Goal: Task Accomplishment & Management: Manage account settings

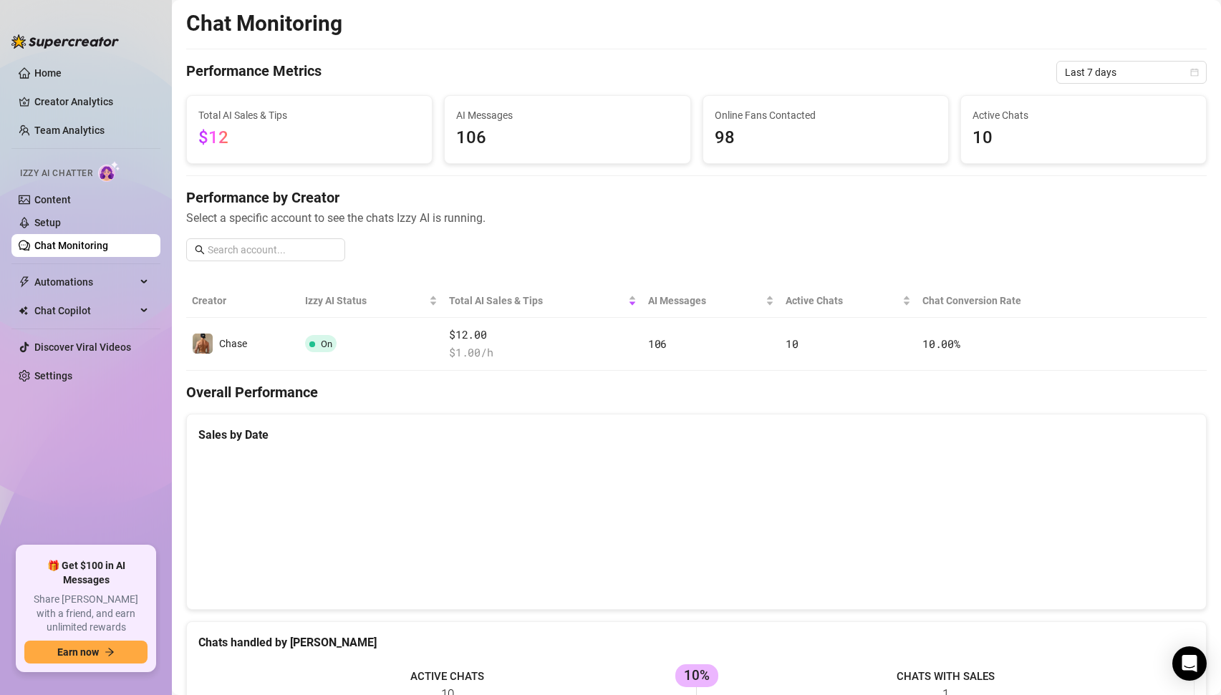
scroll to position [414, 0]
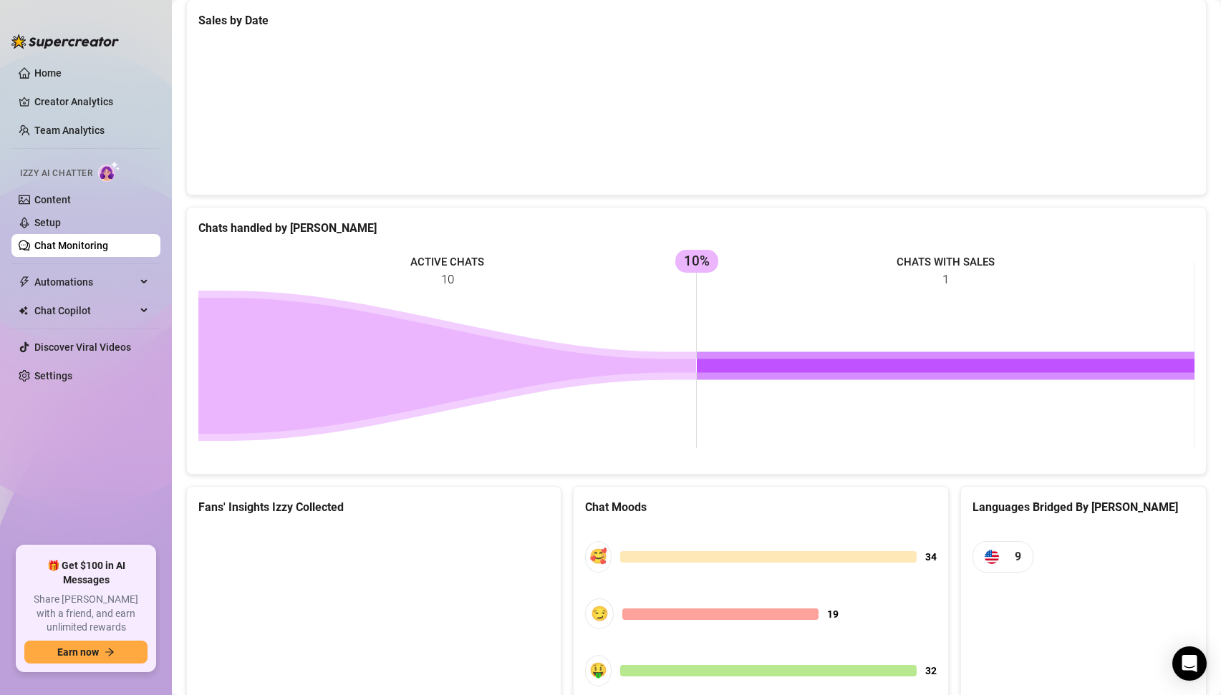
click at [428, 259] on rect at bounding box center [696, 355] width 996 height 215
click at [688, 261] on rect at bounding box center [696, 355] width 996 height 215
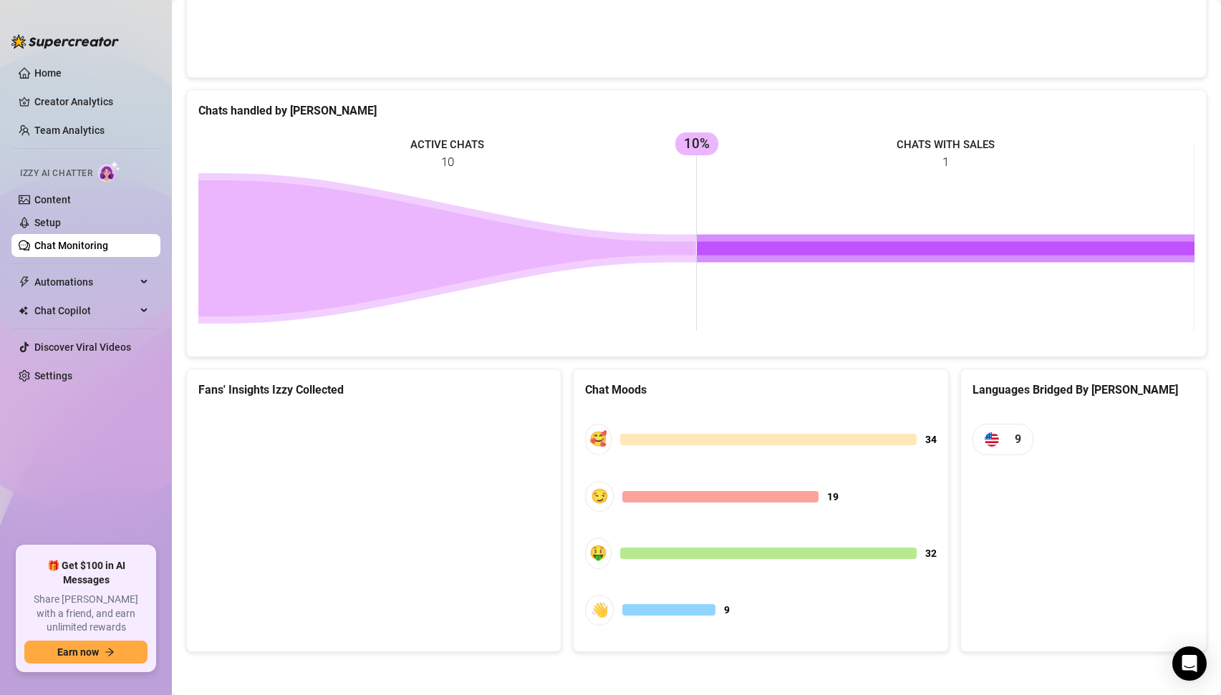
click at [587, 440] on div "🥰" at bounding box center [598, 439] width 26 height 31
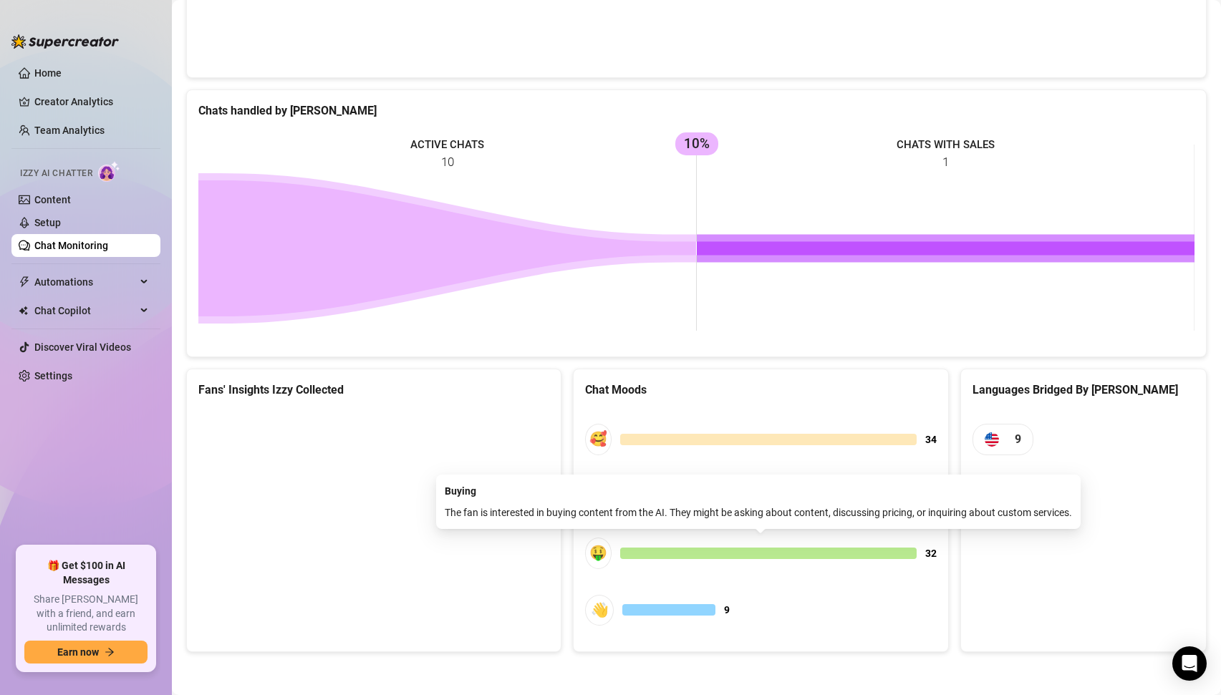
click at [596, 557] on div "🤑" at bounding box center [598, 553] width 26 height 31
click at [679, 554] on div at bounding box center [768, 553] width 296 height 11
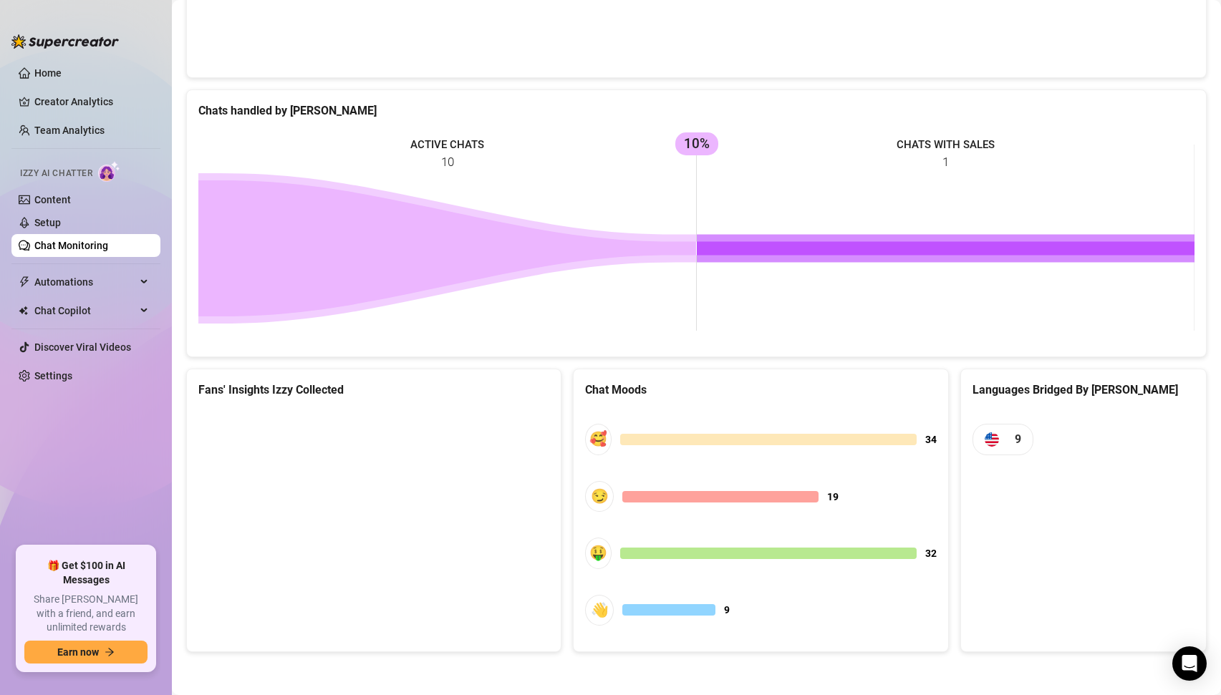
scroll to position [0, 0]
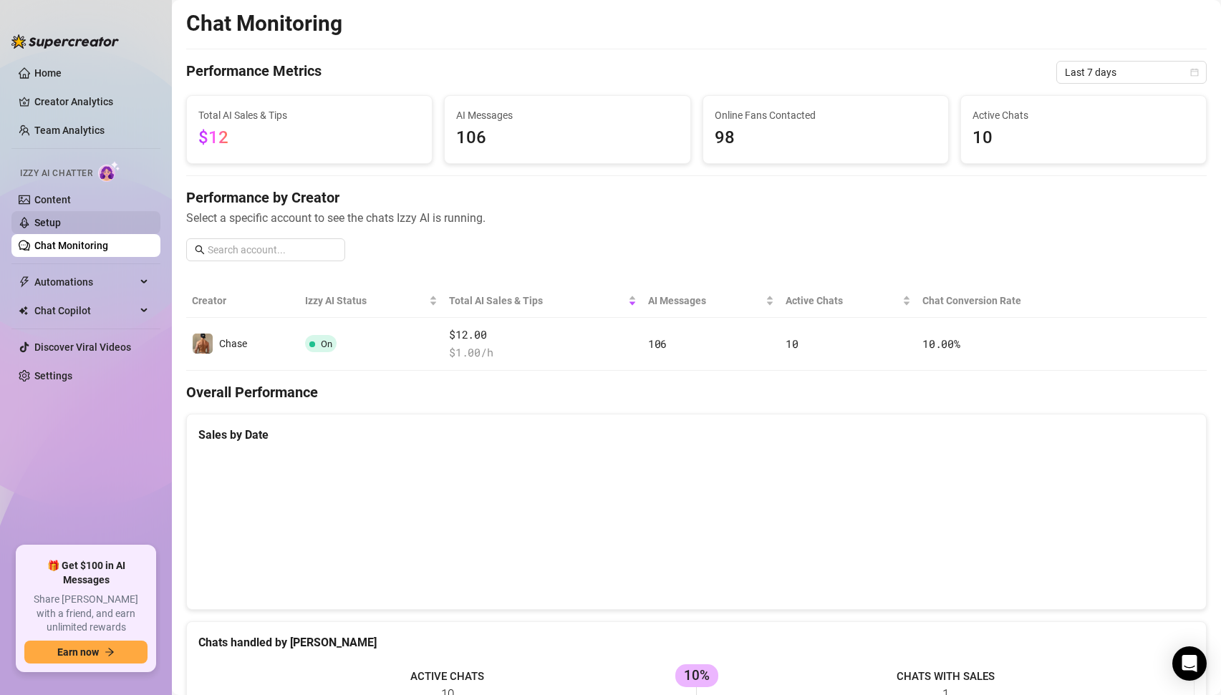
click at [54, 228] on link "Setup" at bounding box center [47, 222] width 26 height 11
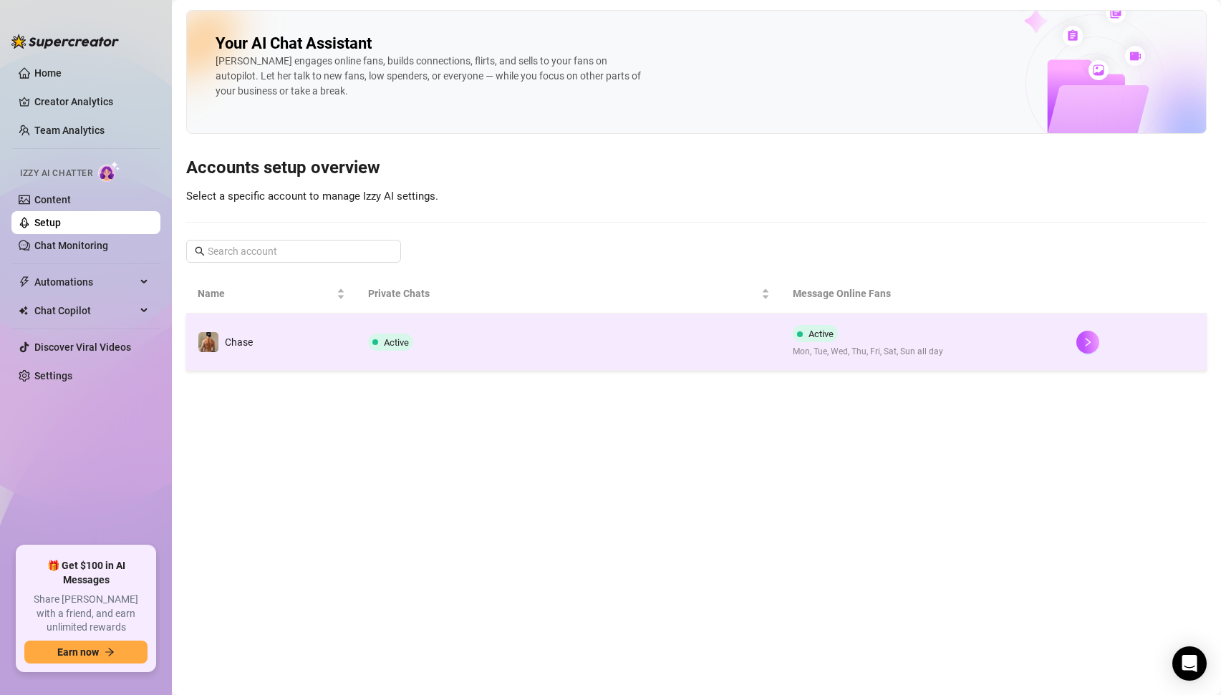
click at [405, 348] on span "Active" at bounding box center [390, 342] width 45 height 17
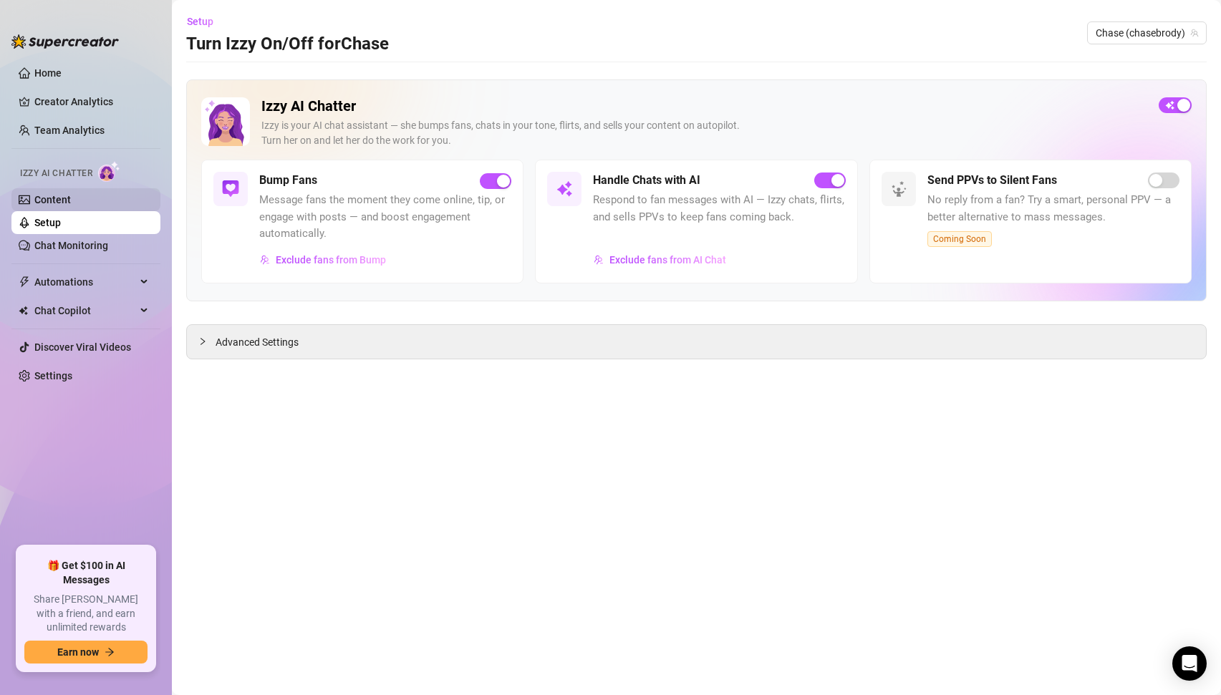
click at [62, 197] on link "Content" at bounding box center [52, 199] width 37 height 11
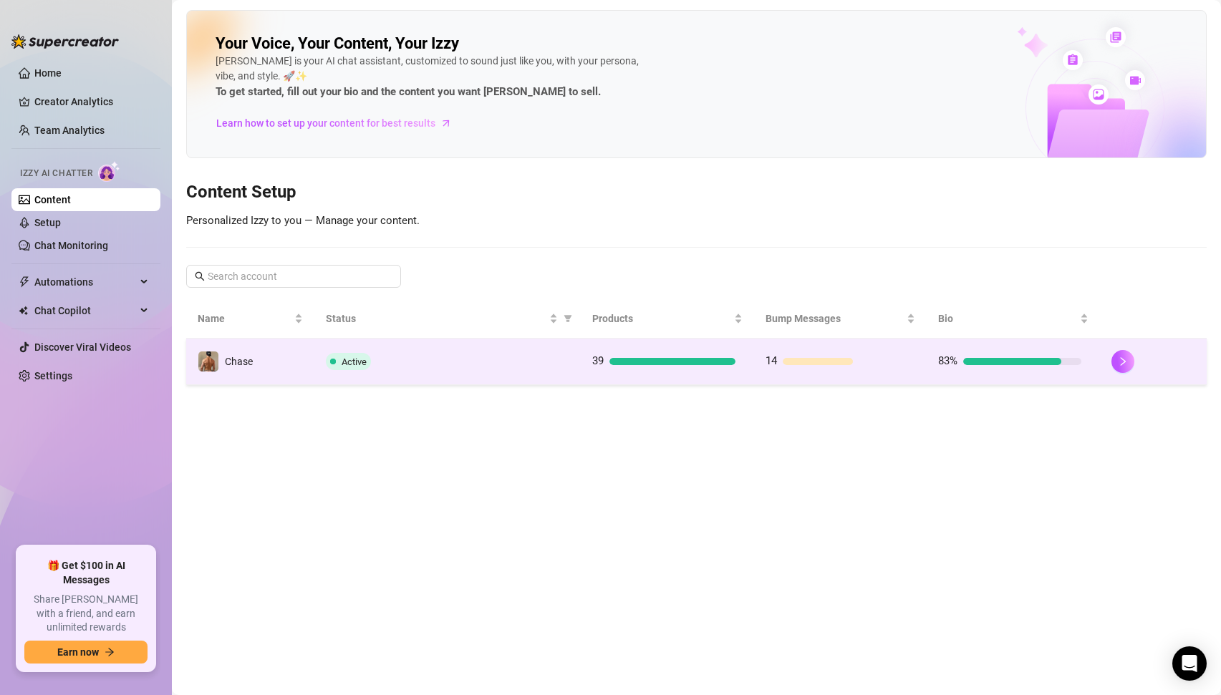
click at [374, 369] on div "Active" at bounding box center [447, 361] width 243 height 17
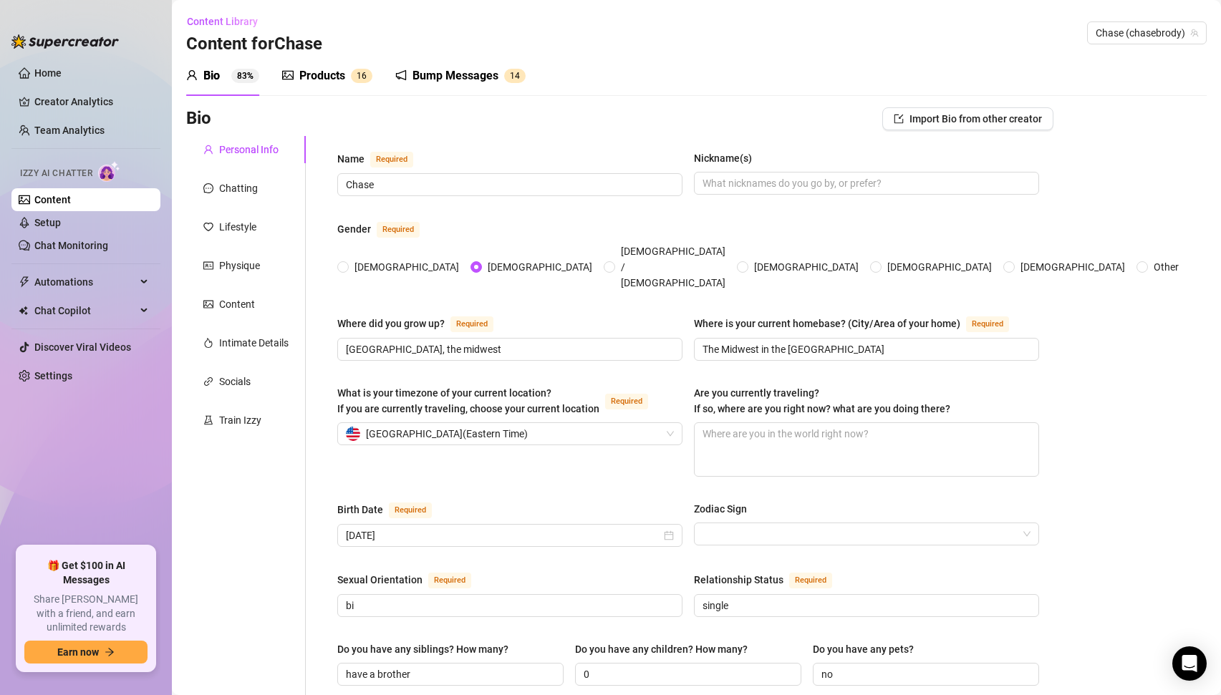
click at [460, 77] on div "Bump Messages" at bounding box center [455, 75] width 86 height 17
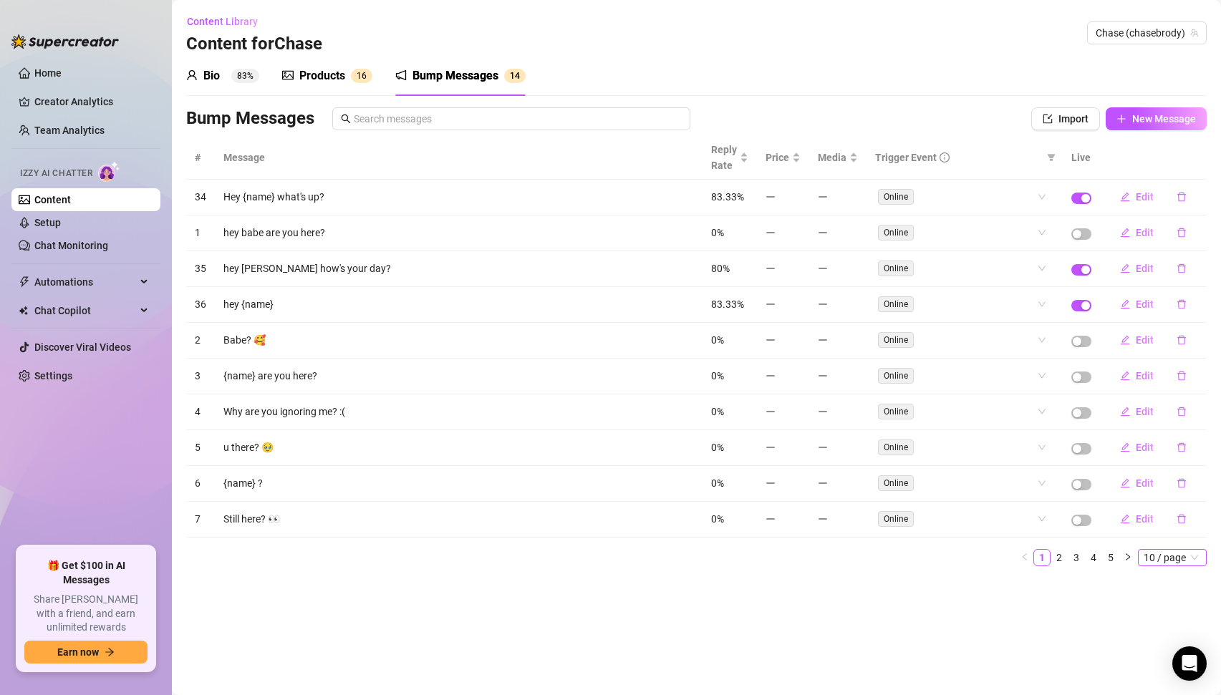
click at [1168, 555] on span "10 / page" at bounding box center [1171, 558] width 57 height 16
click at [1159, 651] on div "100 / page" at bounding box center [1173, 652] width 48 height 16
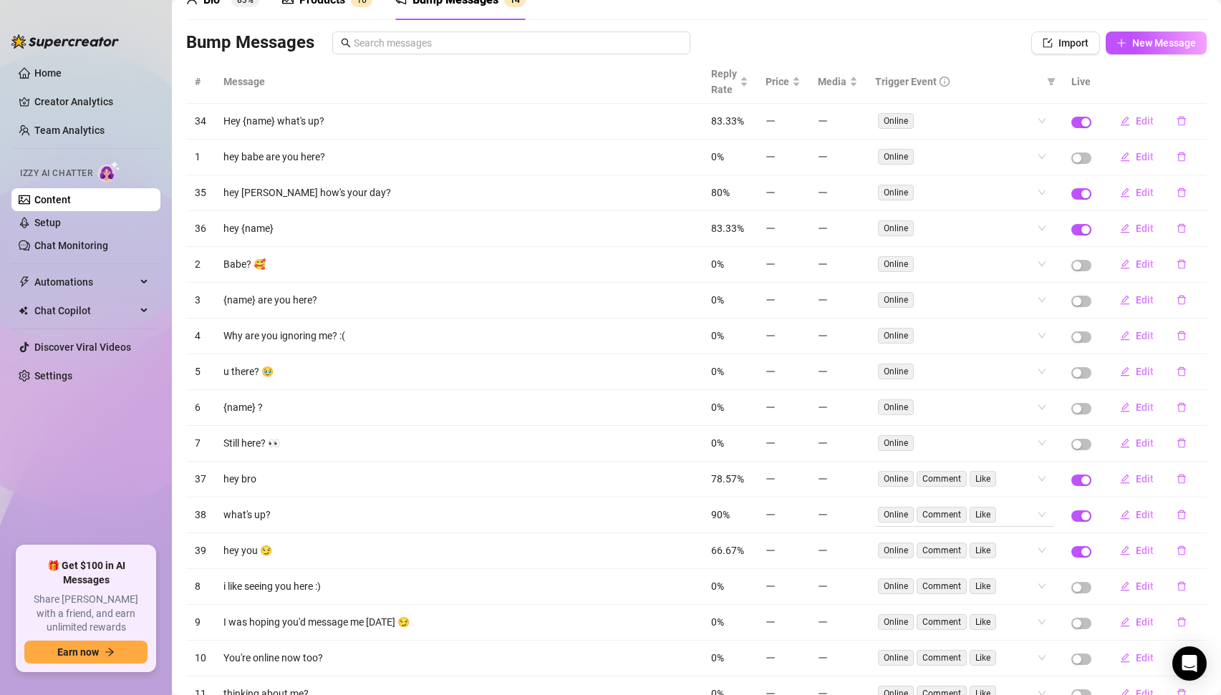
scroll to position [86, 0]
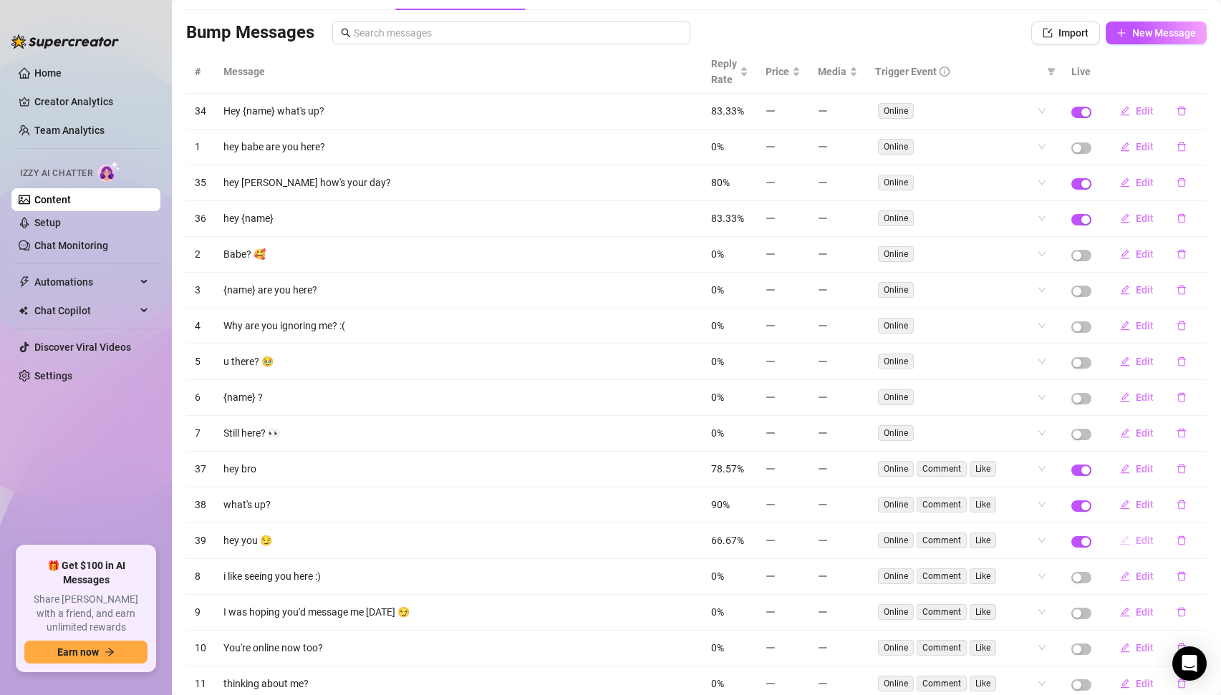
click at [1143, 541] on span "Edit" at bounding box center [1144, 540] width 18 height 11
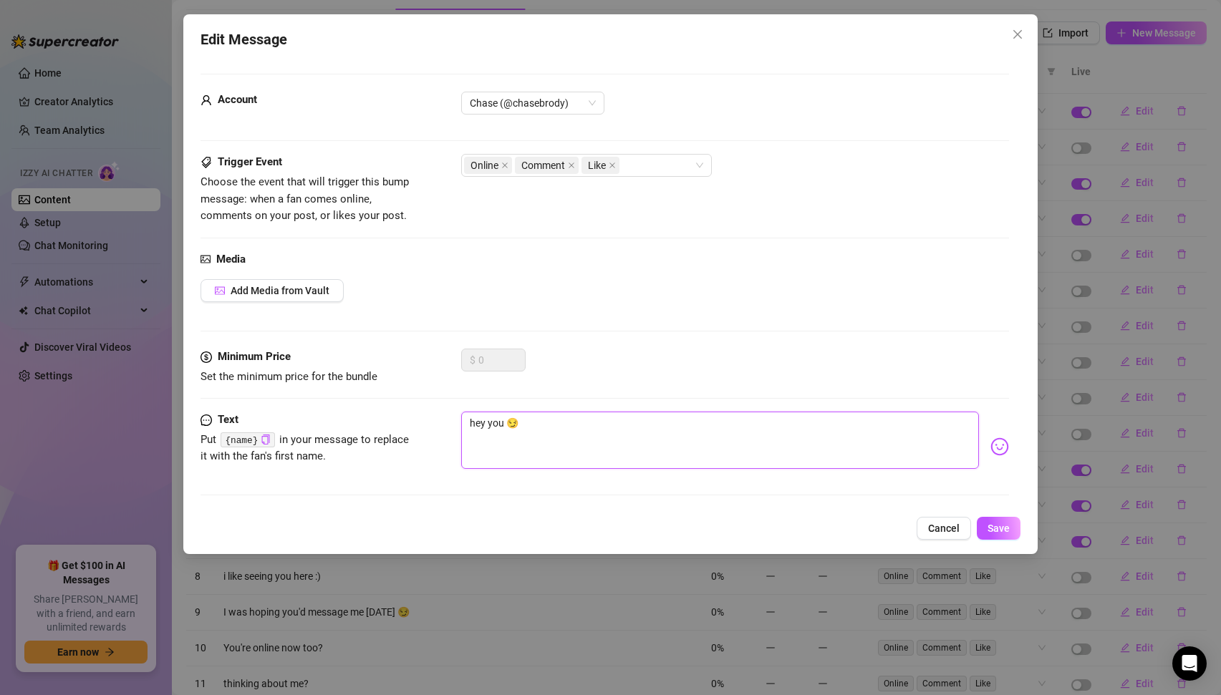
drag, startPoint x: 485, startPoint y: 422, endPoint x: 573, endPoint y: 419, distance: 88.1
click at [573, 419] on textarea "hey you 😏" at bounding box center [720, 440] width 518 height 57
type textarea "hey"
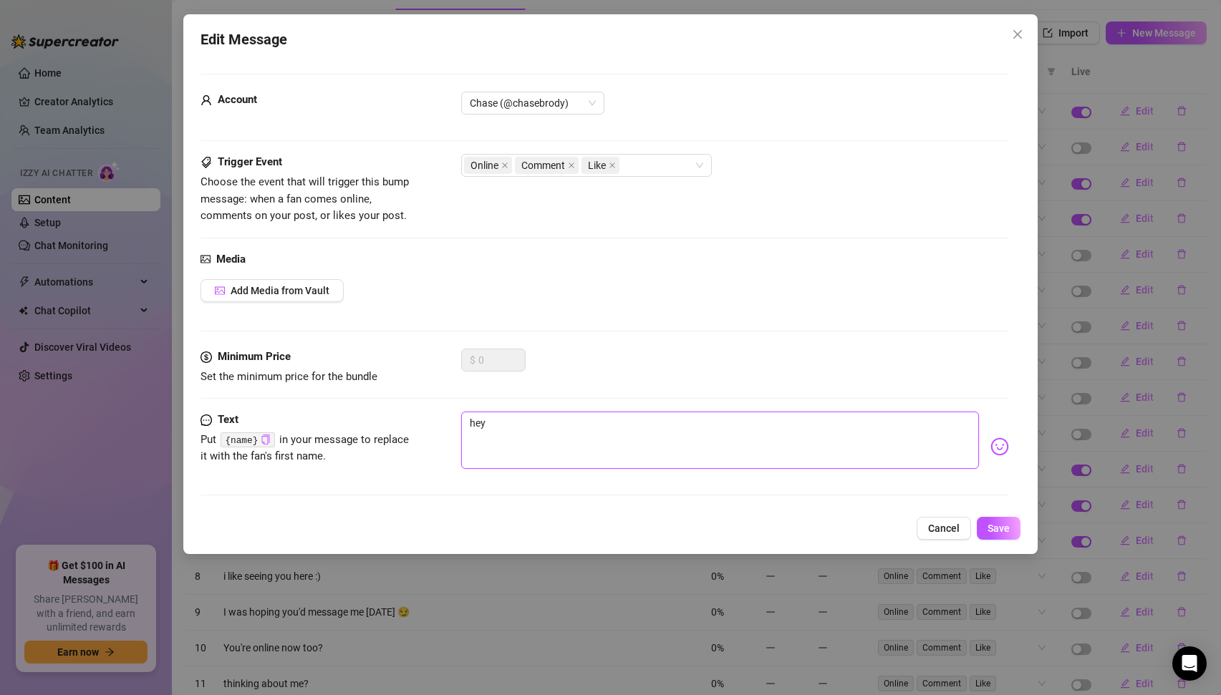
type textarea "hey"
click at [263, 439] on icon "copy" at bounding box center [265, 439] width 9 height 9
click at [515, 421] on textarea "hey" at bounding box center [720, 440] width 518 height 57
paste textarea "{name}"
type textarea "hey {name}"
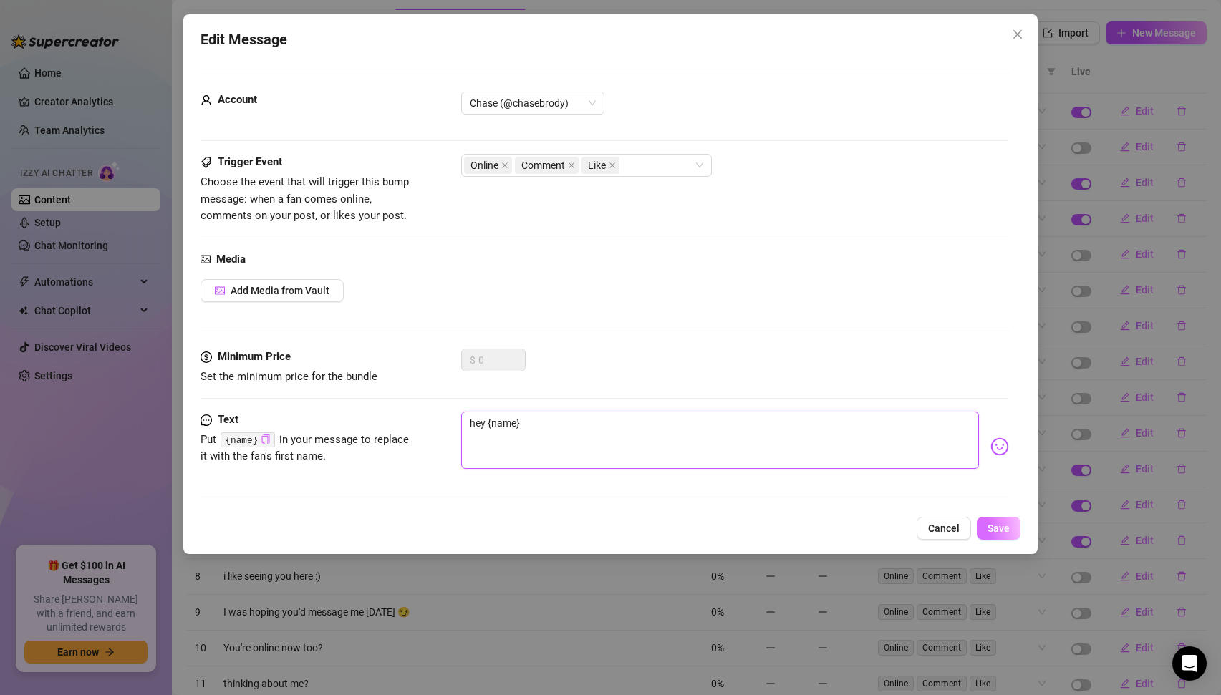
type textarea "hey {name}"
click at [994, 523] on span "Save" at bounding box center [998, 528] width 22 height 11
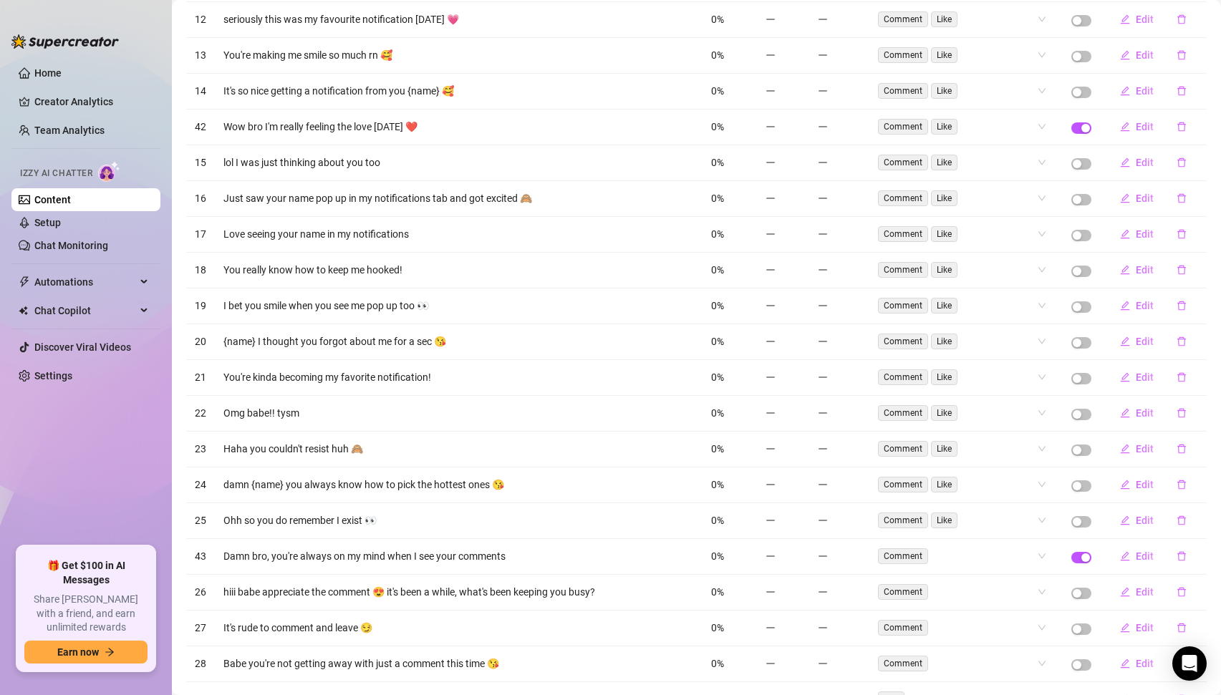
scroll to position [859, 0]
click at [56, 221] on link "Setup" at bounding box center [47, 222] width 26 height 11
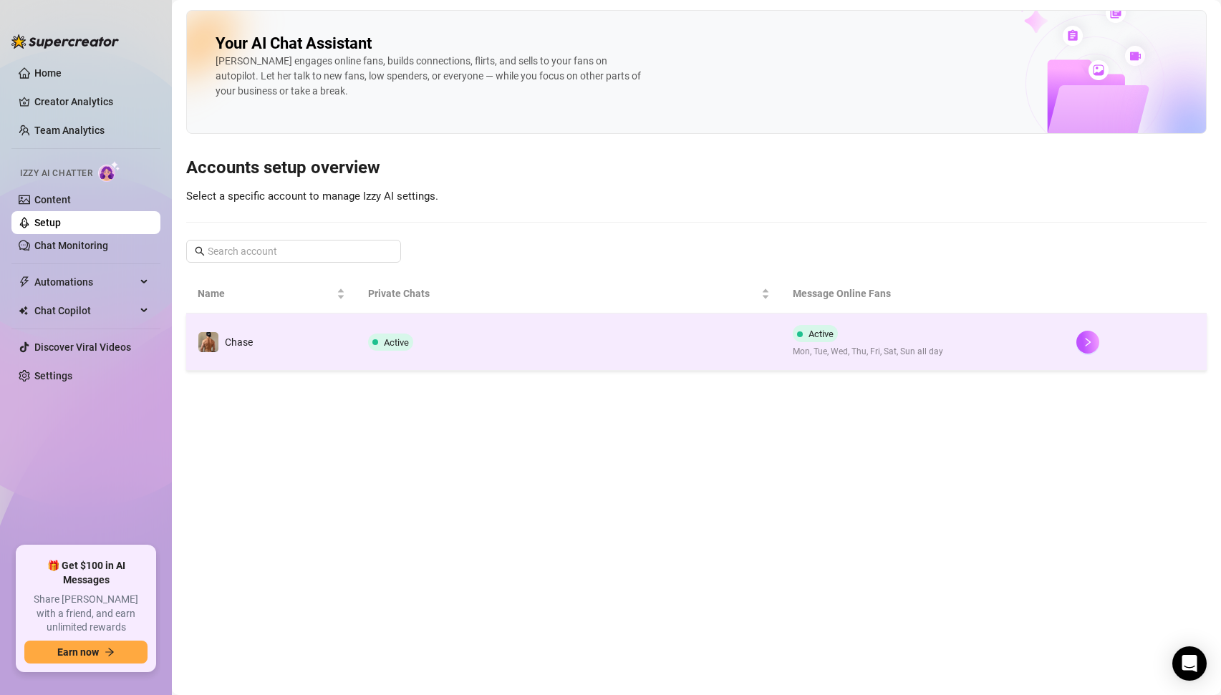
click at [386, 331] on td "Active" at bounding box center [568, 342] width 425 height 57
